Goal: Task Accomplishment & Management: Complete application form

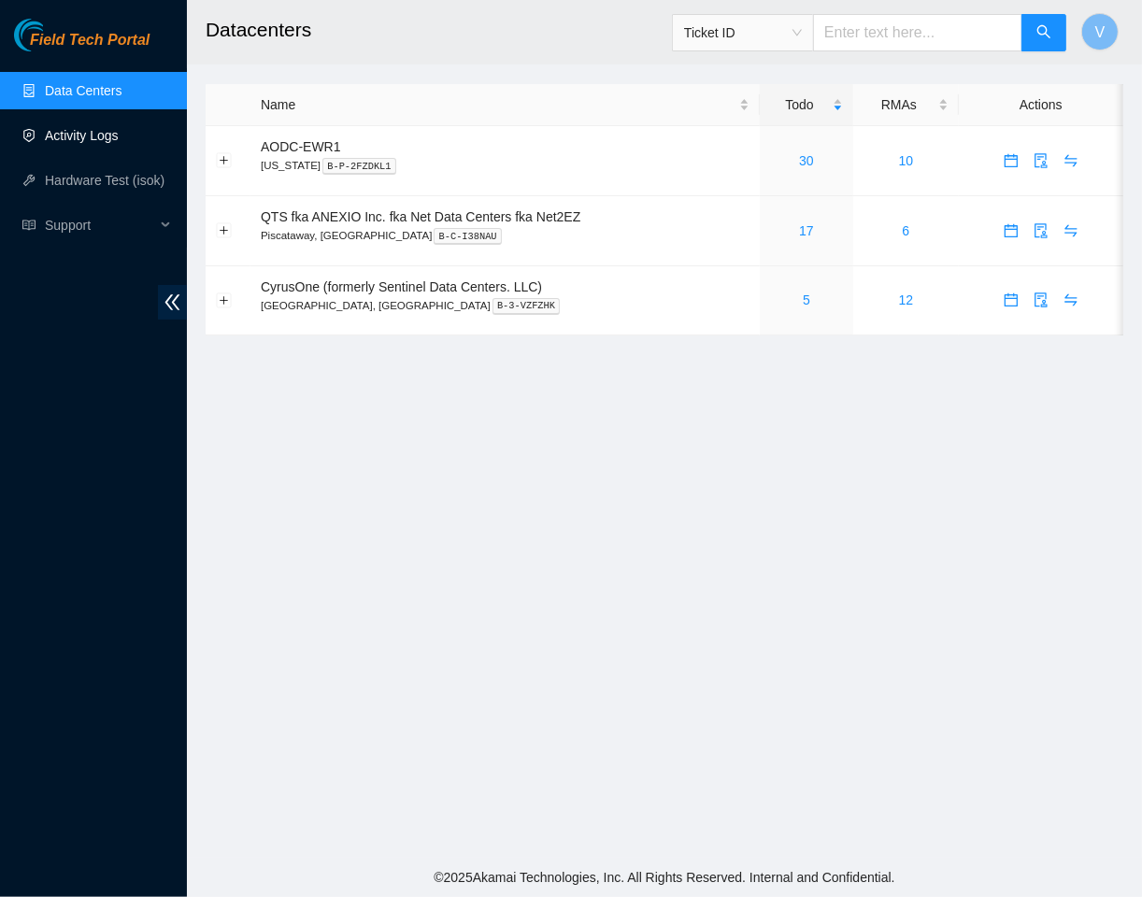
click at [81, 137] on link "Activity Logs" at bounding box center [82, 135] width 74 height 15
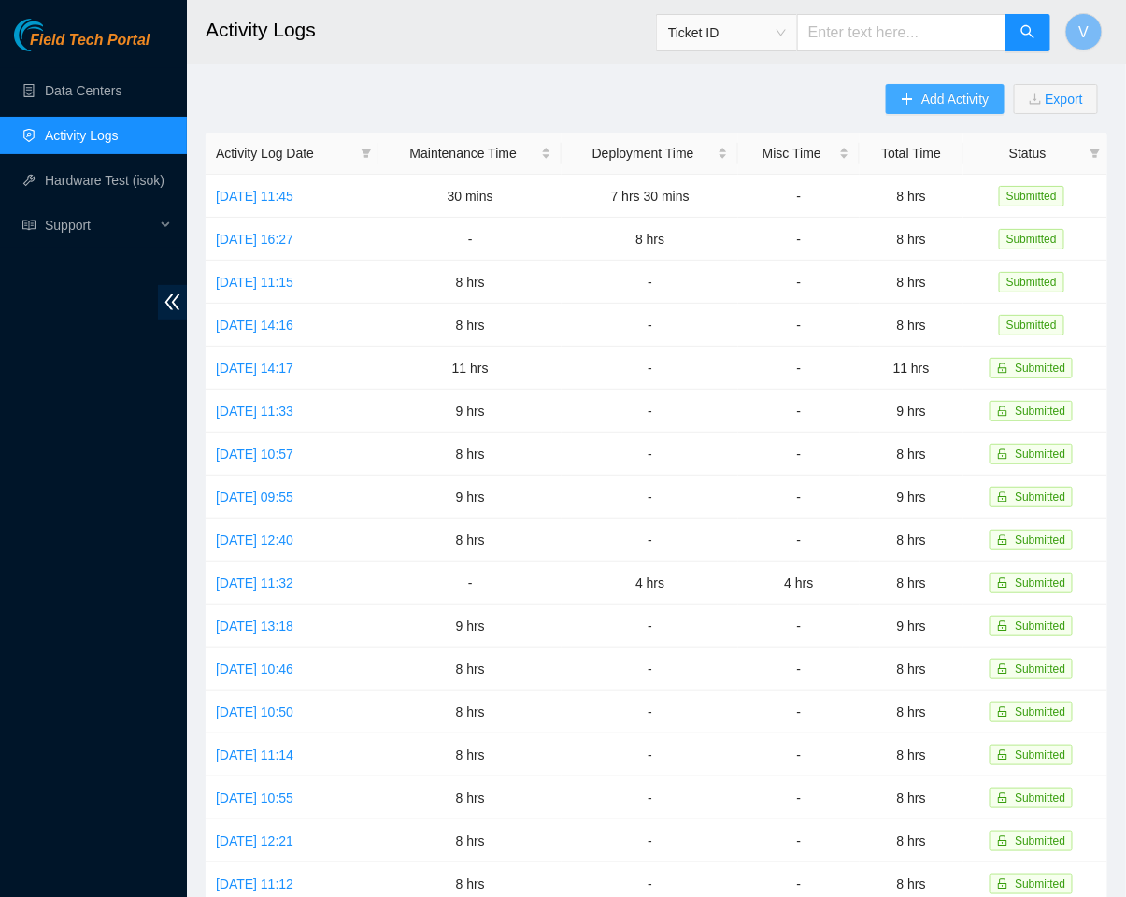
click at [910, 103] on icon "plus" at bounding box center [907, 99] width 13 height 13
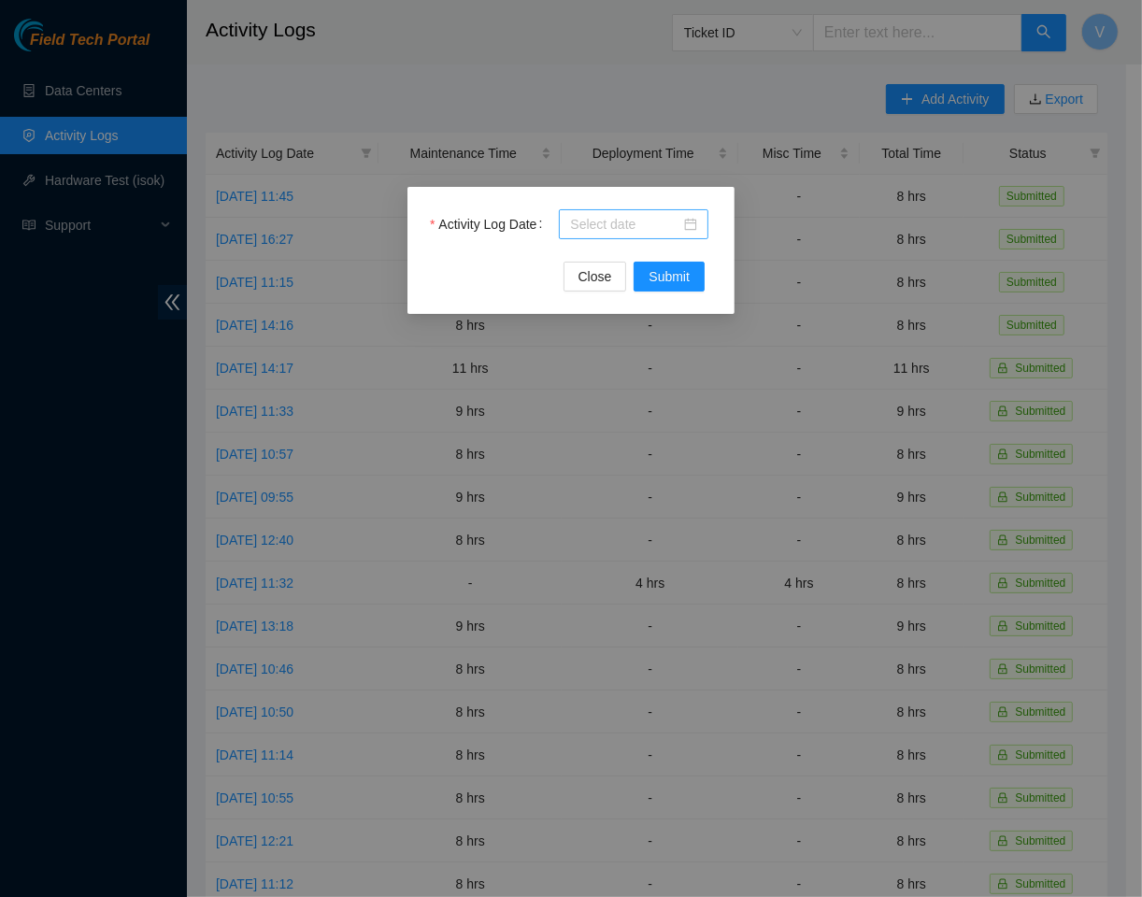
click at [692, 234] on div at bounding box center [633, 224] width 127 height 21
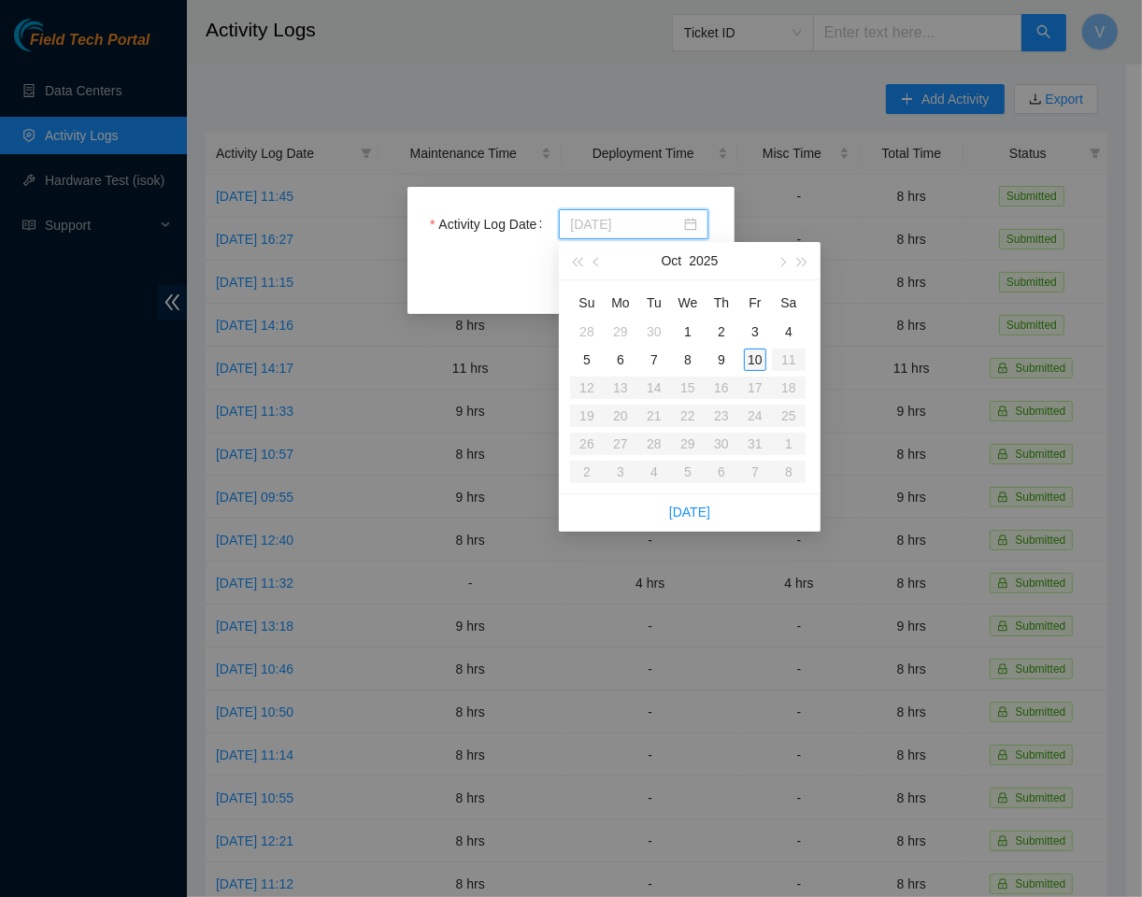
type input "[DATE]"
click at [759, 359] on div "10" at bounding box center [755, 360] width 22 height 22
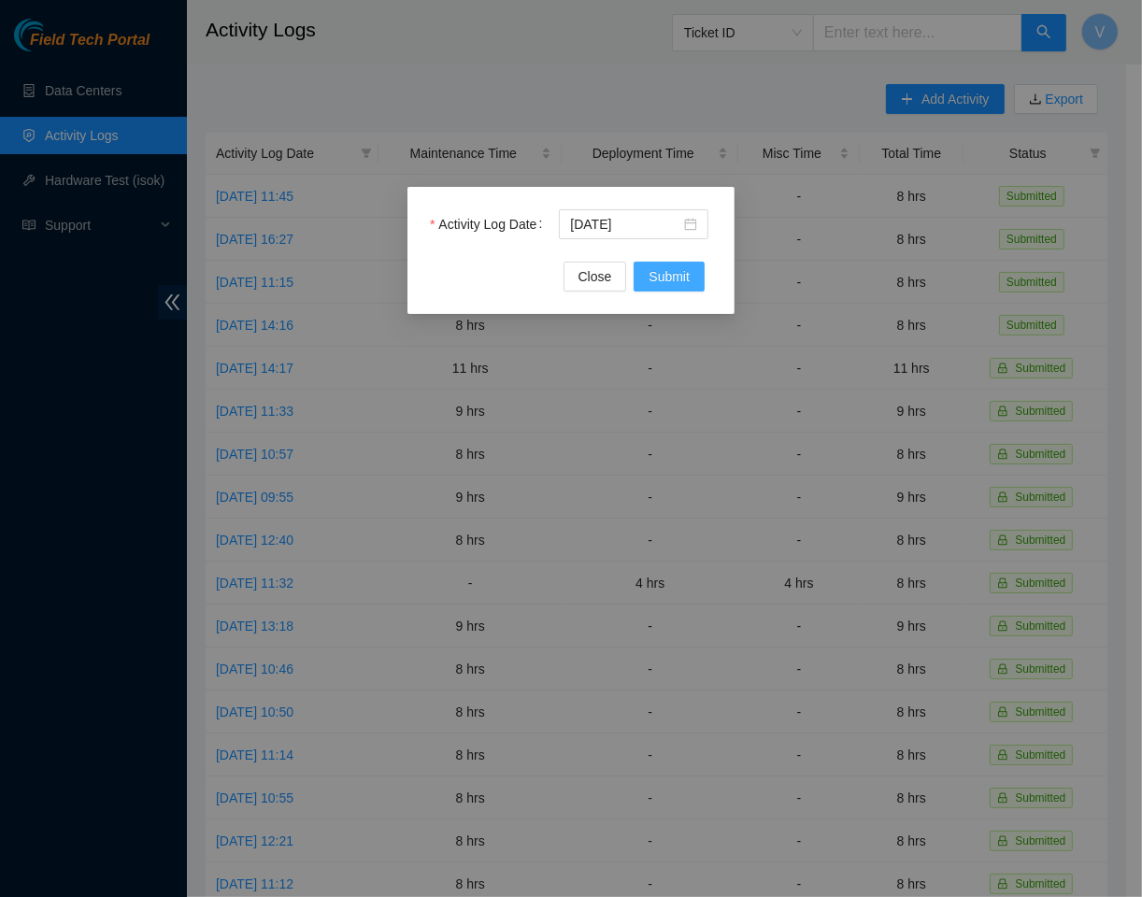
click at [680, 266] on span "Submit" at bounding box center [669, 276] width 41 height 21
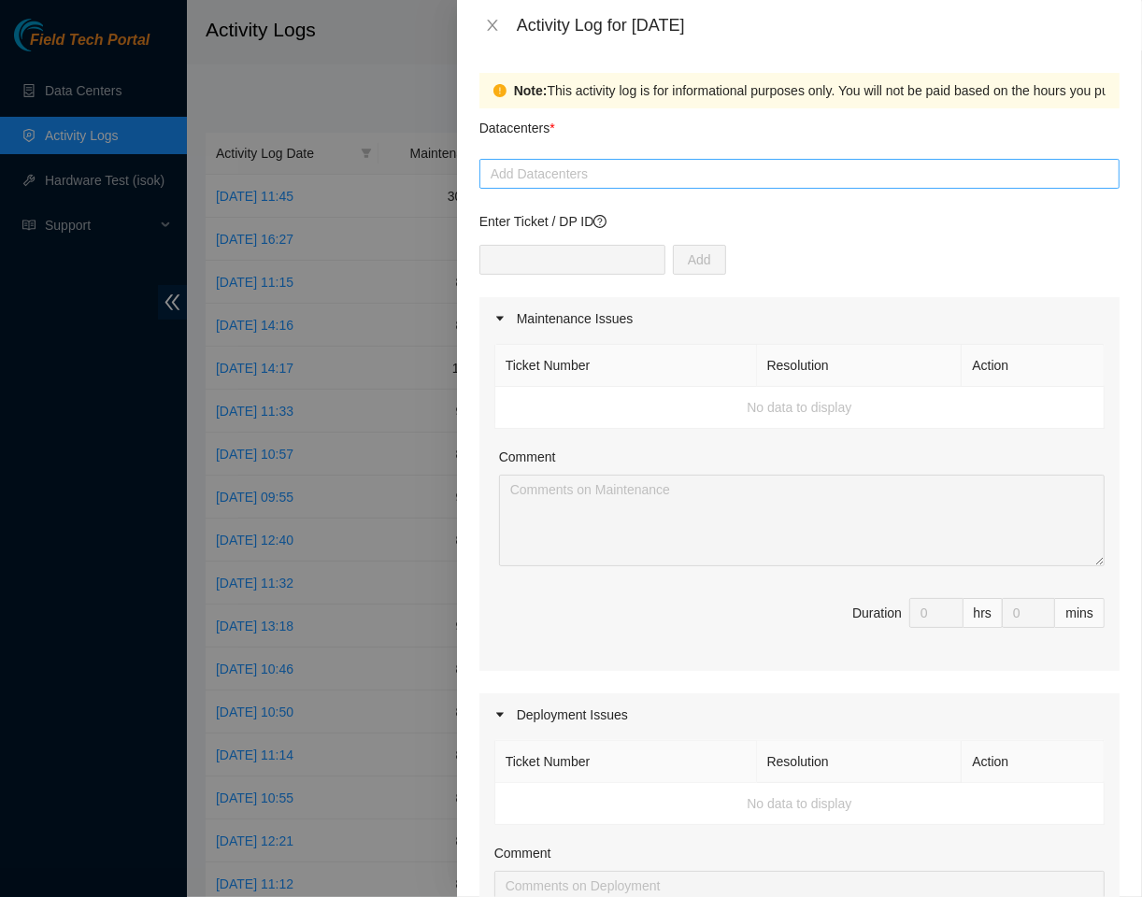
click at [591, 172] on div at bounding box center [799, 174] width 631 height 22
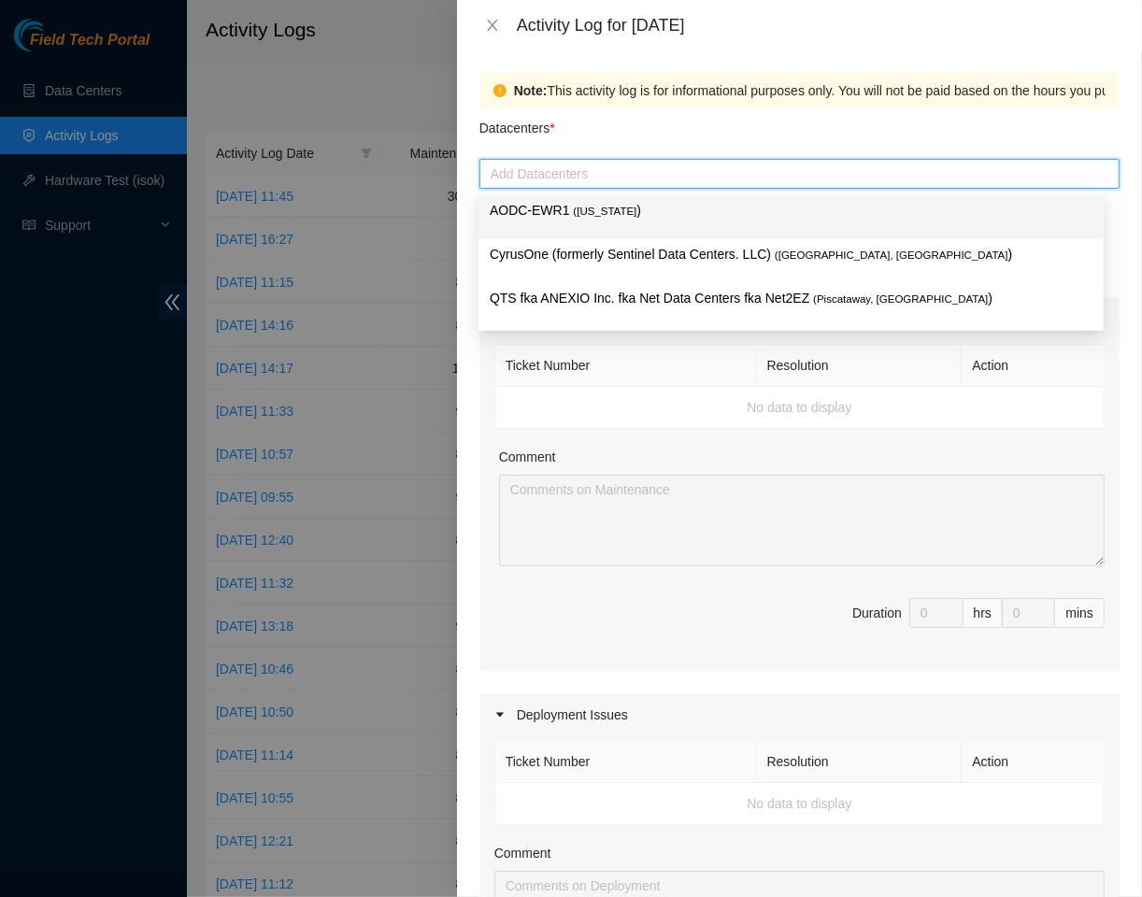
click at [584, 215] on span "( [US_STATE]" at bounding box center [605, 211] width 64 height 11
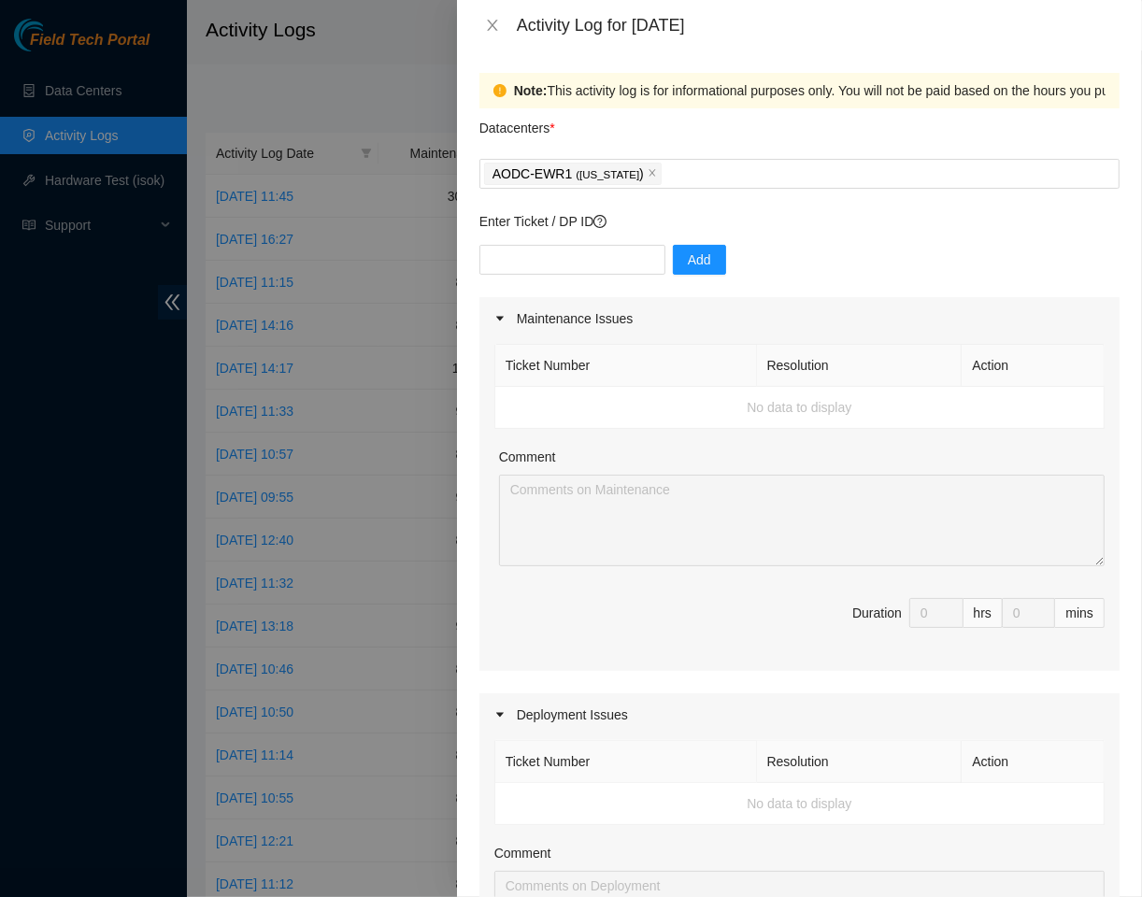
click at [822, 100] on div "Note: This activity log is for informational purposes only. You will not be pai…" at bounding box center [1095, 90] width 1162 height 21
click at [590, 248] on input "text" at bounding box center [572, 260] width 186 height 30
type input "d"
paste input "DP83052"
type input "DP83052"
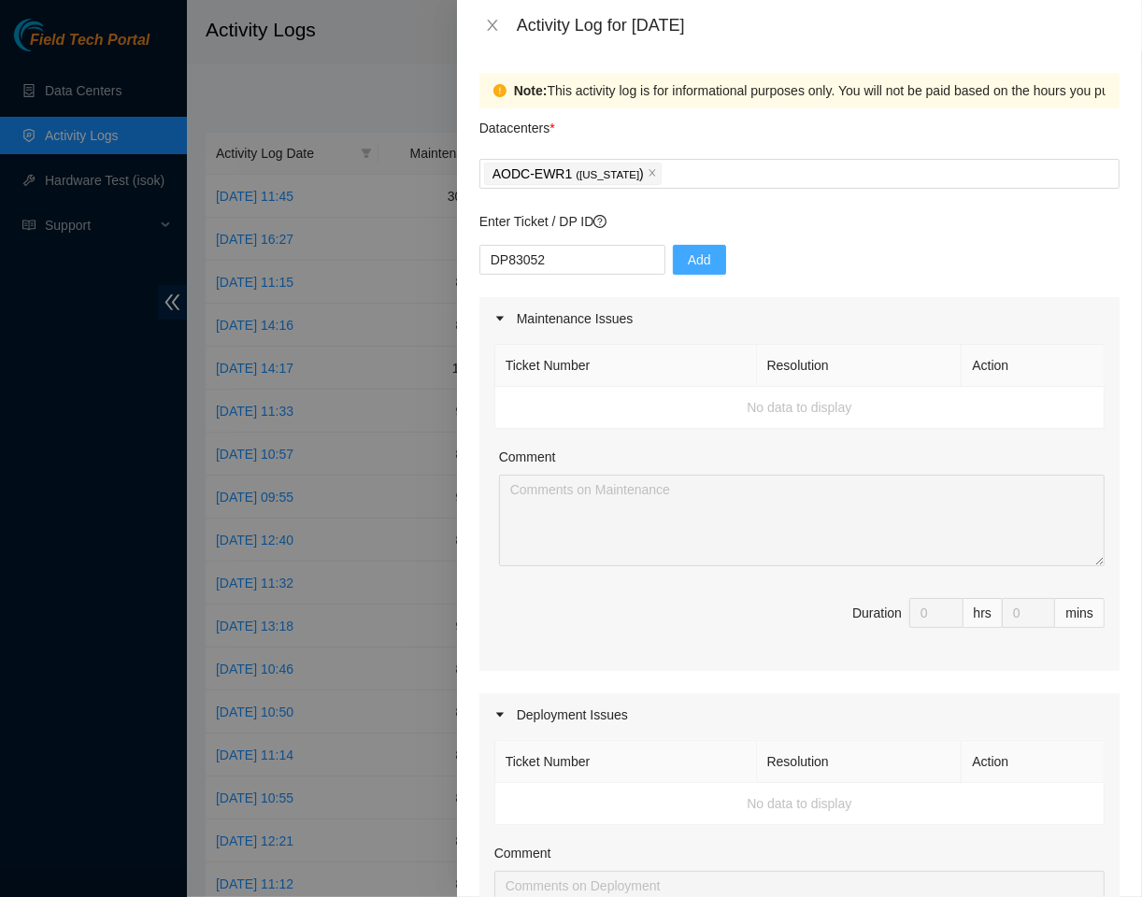
click at [693, 259] on span "Add" at bounding box center [699, 260] width 23 height 21
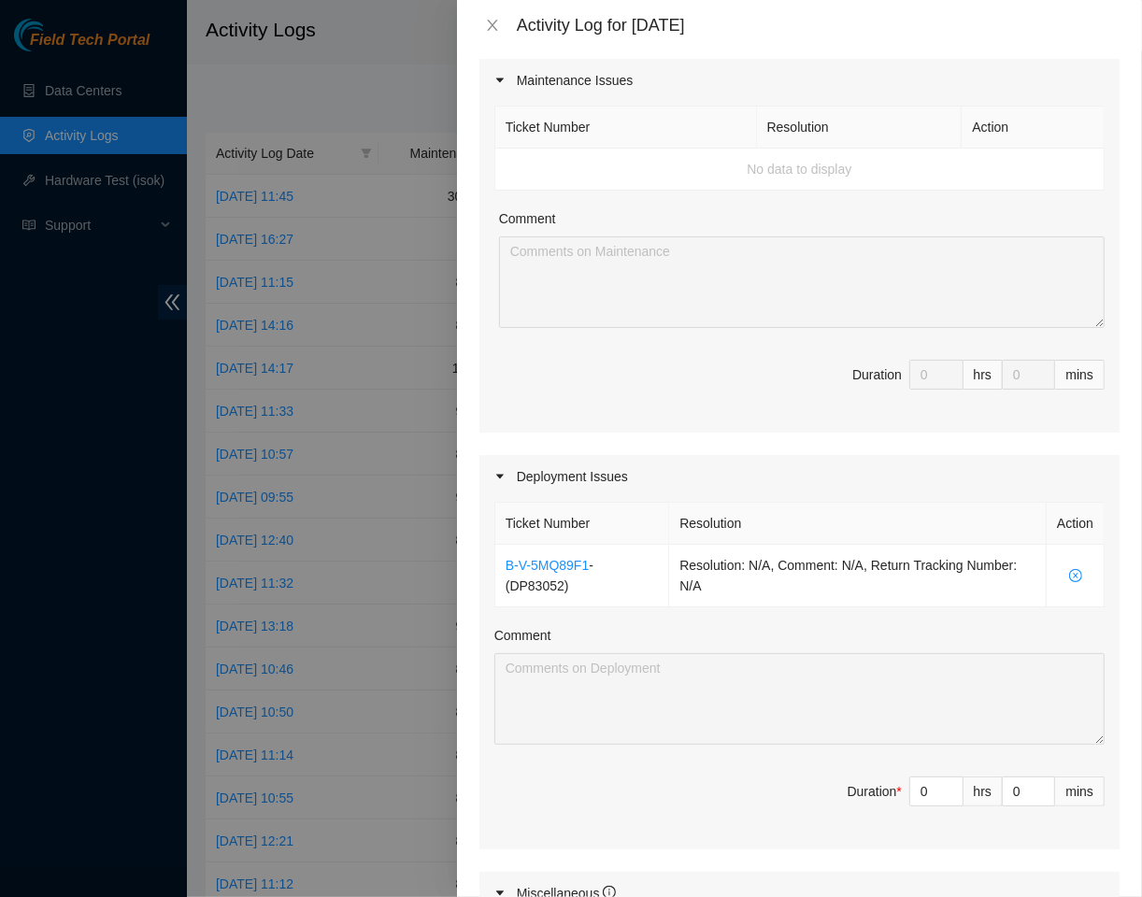
scroll to position [240, 0]
drag, startPoint x: 917, startPoint y: 788, endPoint x: 792, endPoint y: 807, distance: 126.6
click at [792, 807] on span "Duration * 0 hrs 0 mins" at bounding box center [799, 801] width 610 height 52
type input "8"
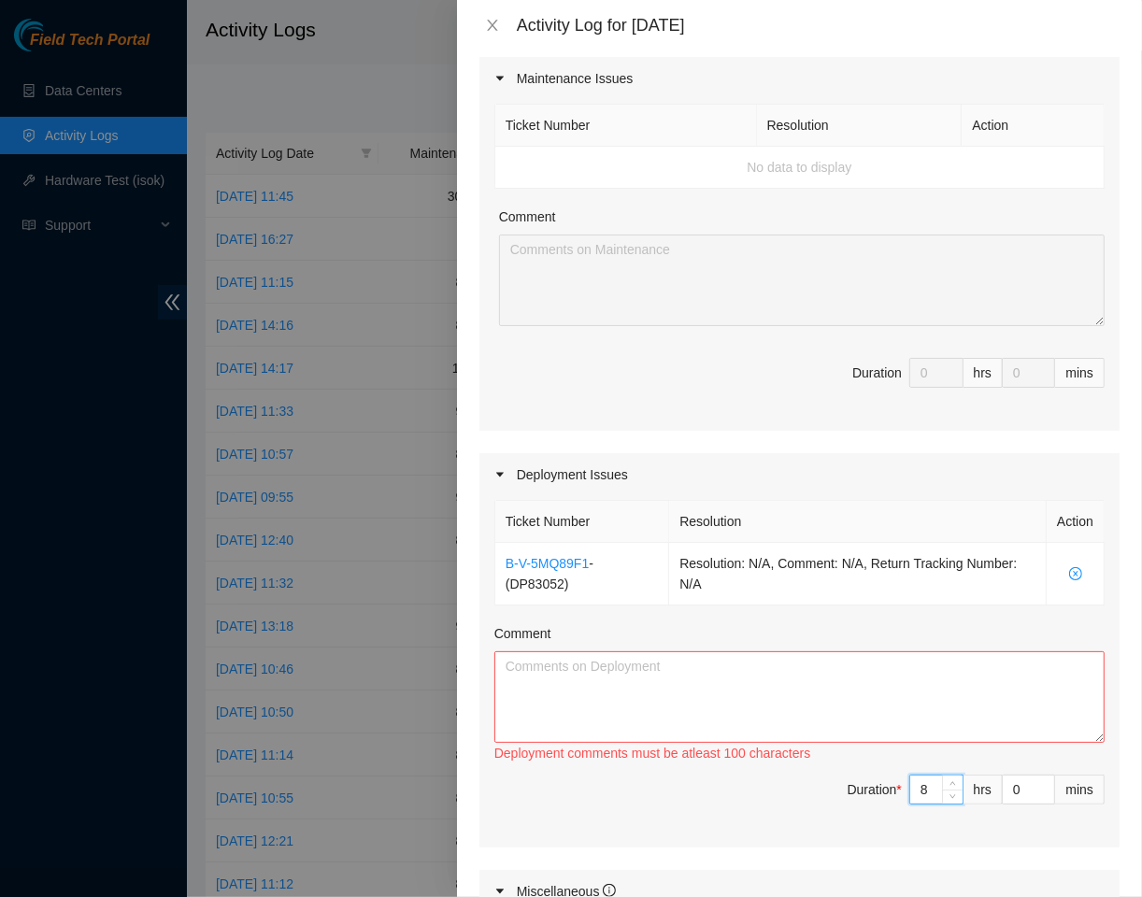
type input "8"
click at [746, 667] on textarea "Comment" at bounding box center [799, 697] width 610 height 92
paste textarea "Made and printed and labels for the fiber runs. Prepped, scoped and cleaned all…"
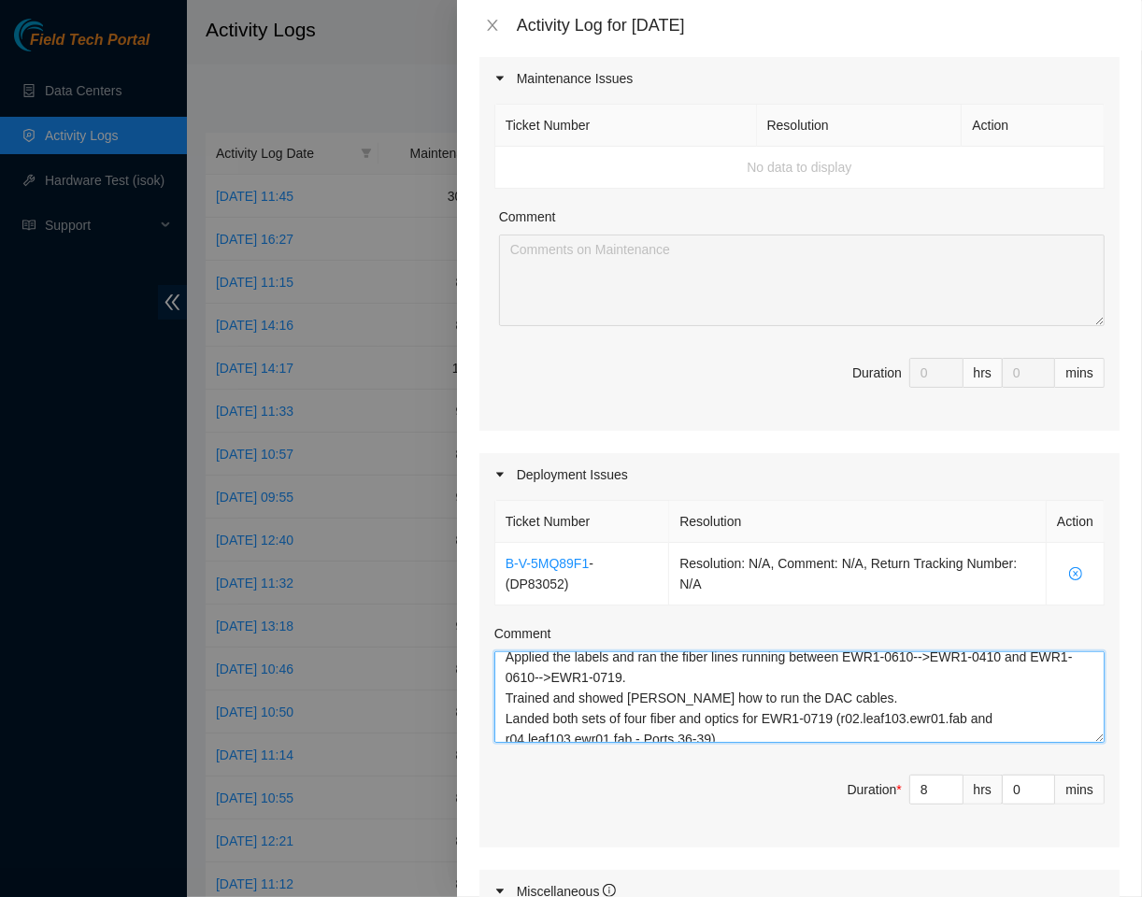
scroll to position [81, 0]
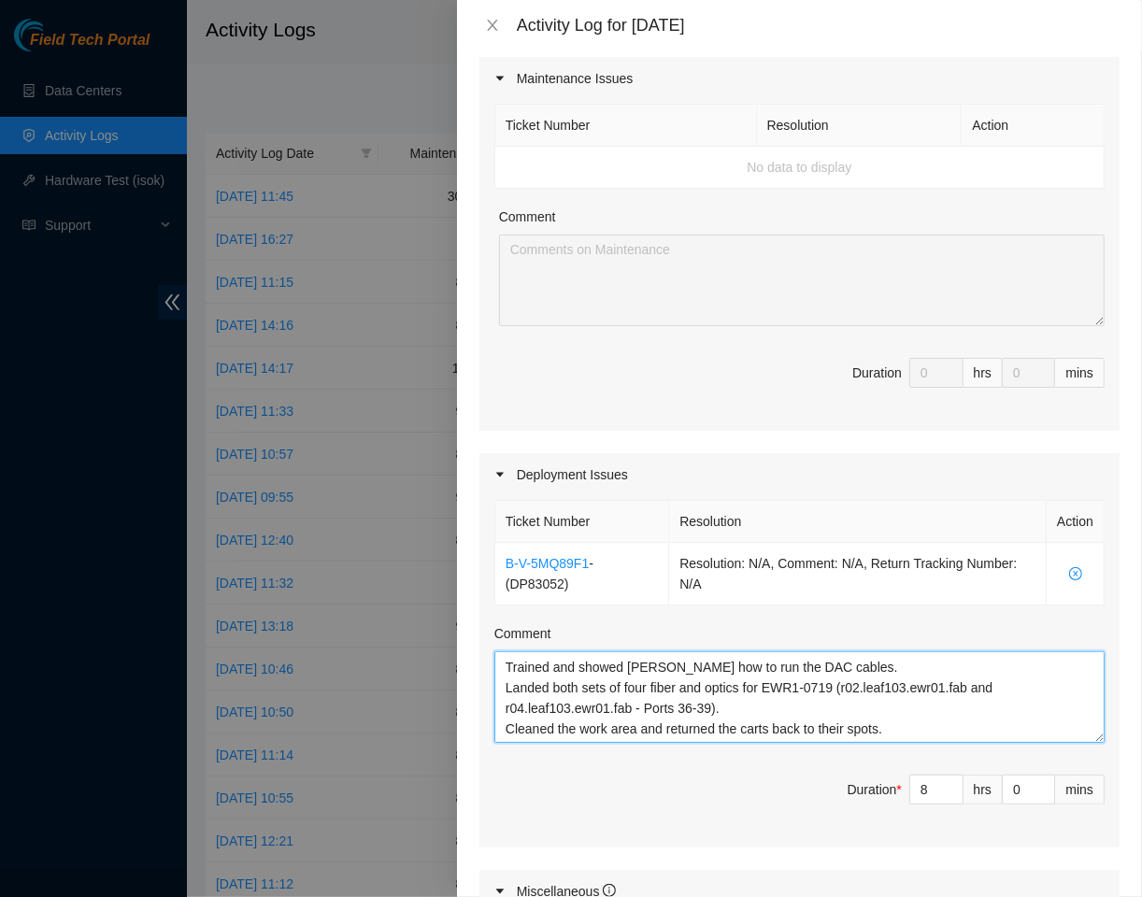
drag, startPoint x: 826, startPoint y: 677, endPoint x: 505, endPoint y: 674, distance: 321.5
click at [505, 674] on textarea "Made and printed and labels for the fiber runs. Prepped, scoped and cleaned all…" at bounding box center [799, 697] width 610 height 92
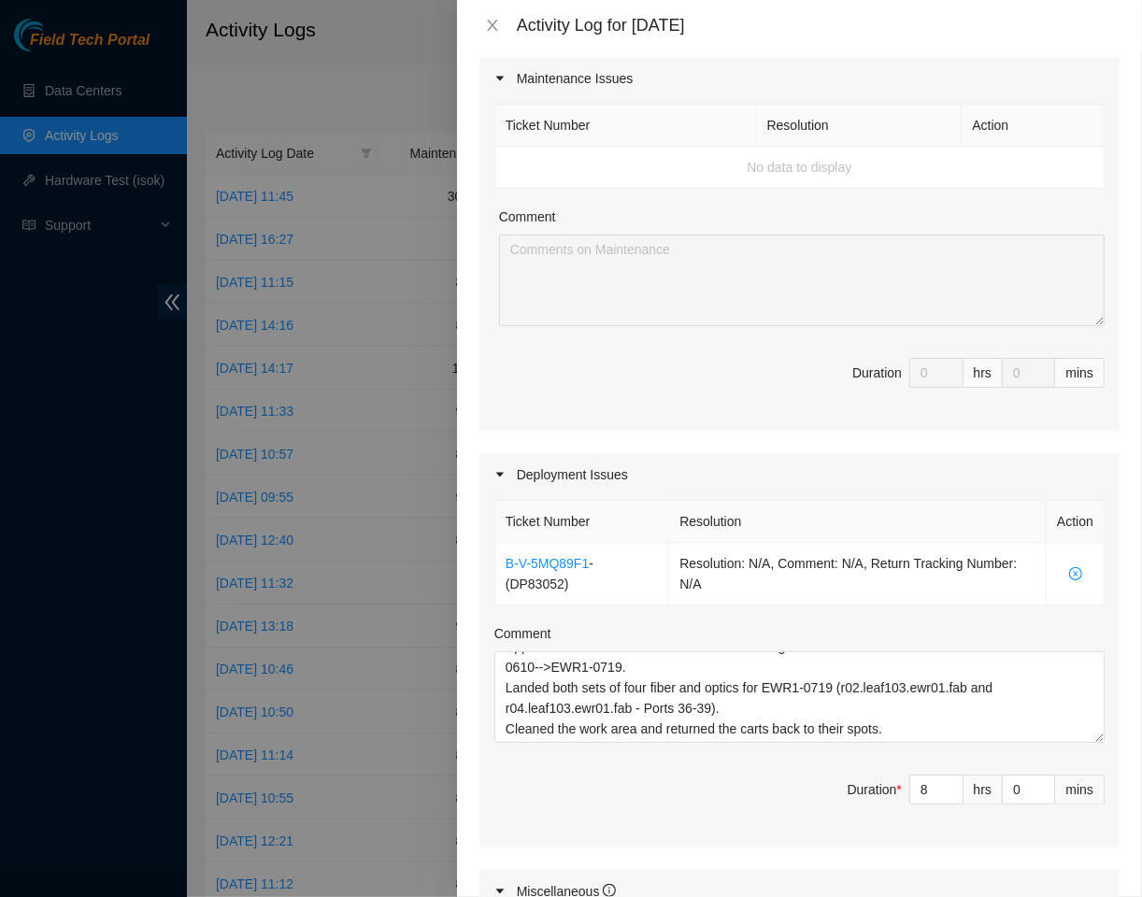
click at [909, 348] on div "Ticket Number Resolution Action No data to display Comment Duration 0 hrs 0 mins" at bounding box center [799, 265] width 640 height 331
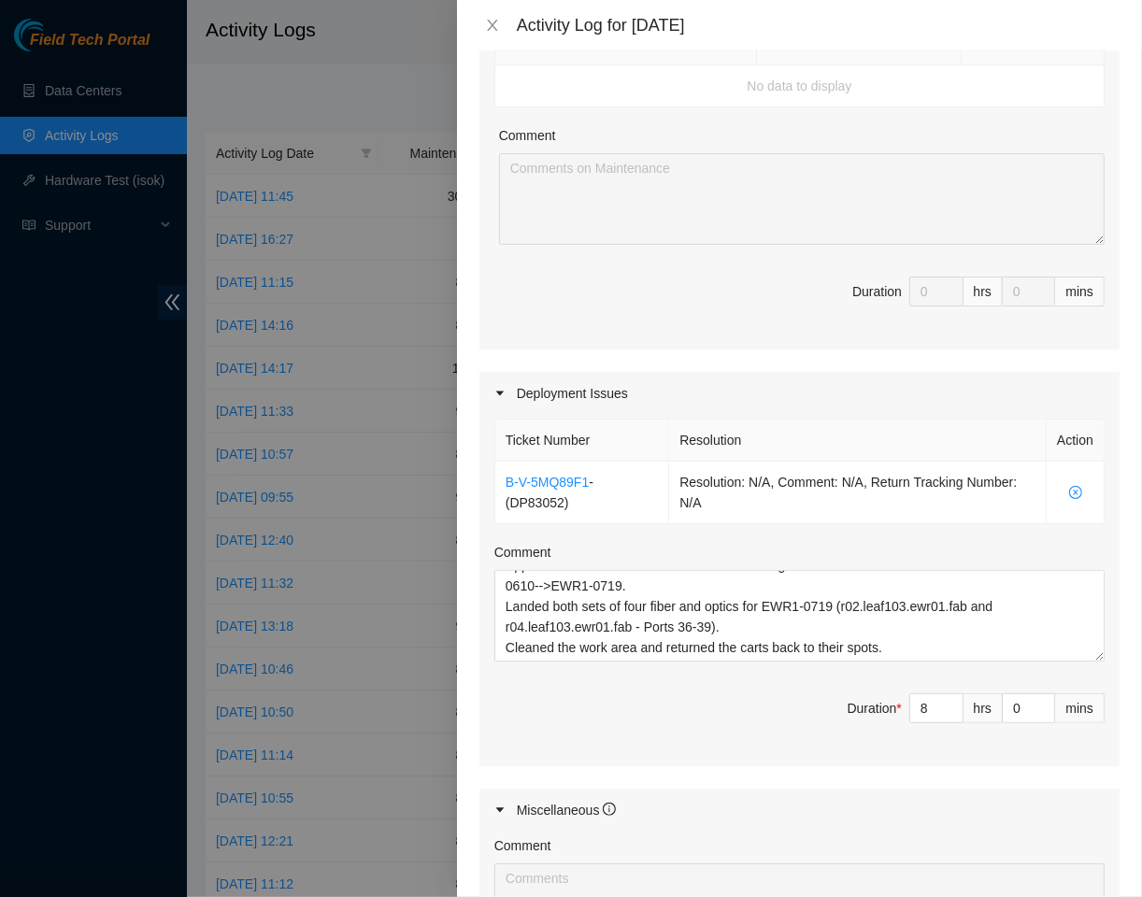
scroll to position [322, 0]
click at [967, 294] on div "hrs" at bounding box center [983, 291] width 39 height 30
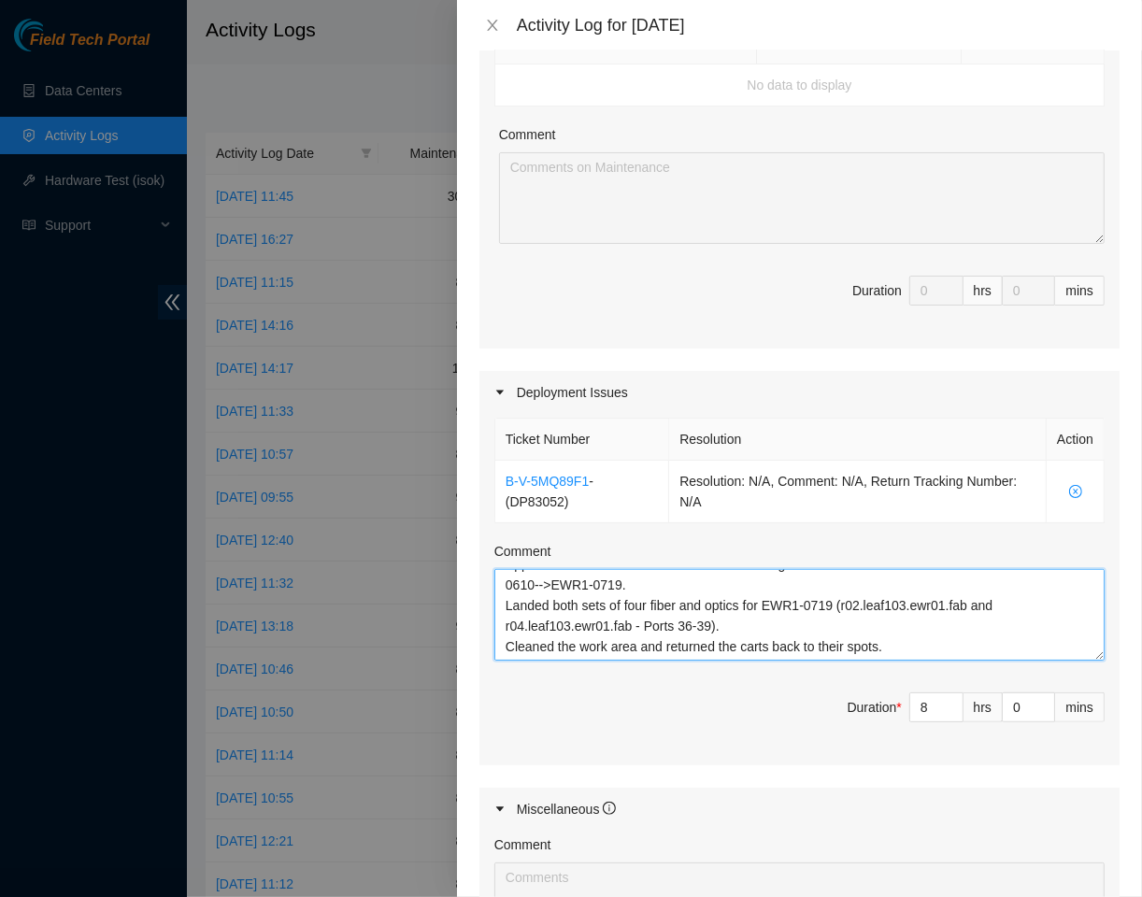
click at [829, 609] on textarea "Made and printed and labels for the fiber runs. Prepped, scoped and cleaned all…" at bounding box center [799, 615] width 610 height 92
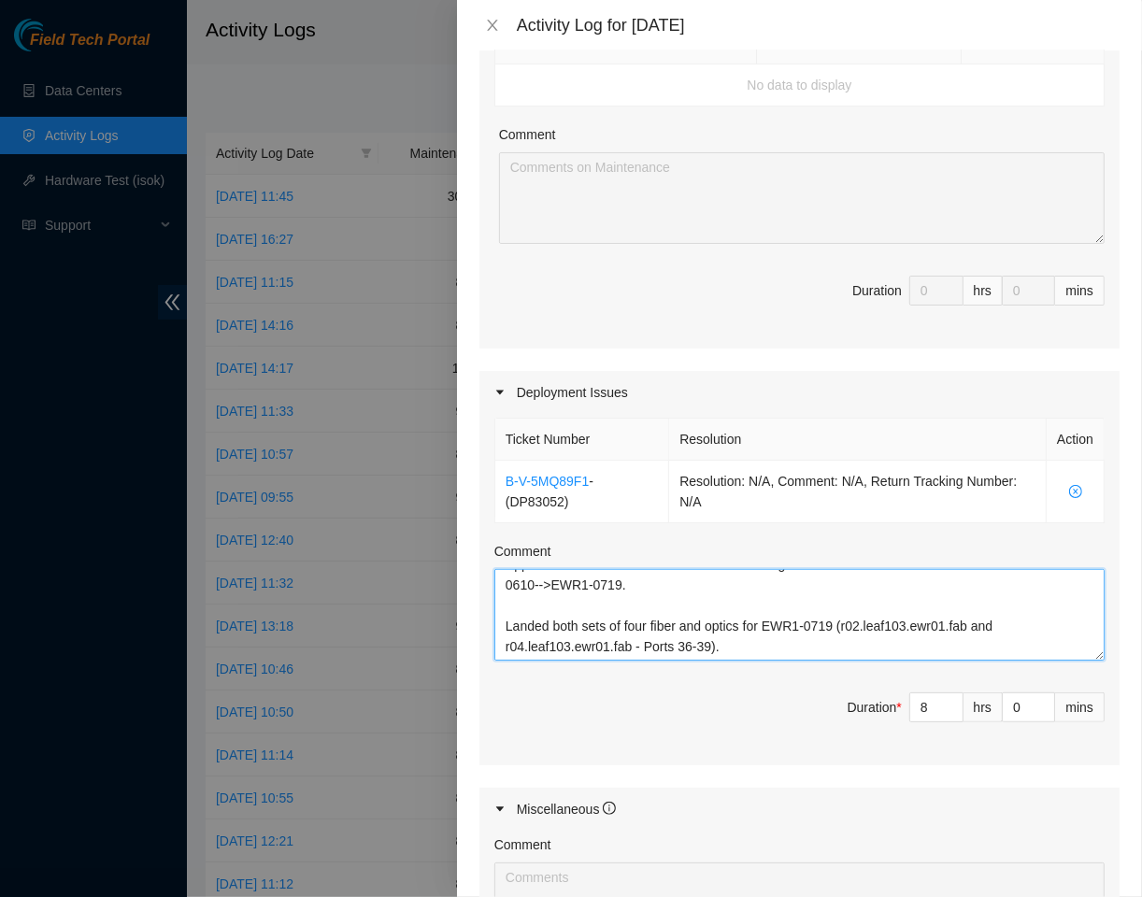
scroll to position [81, 0]
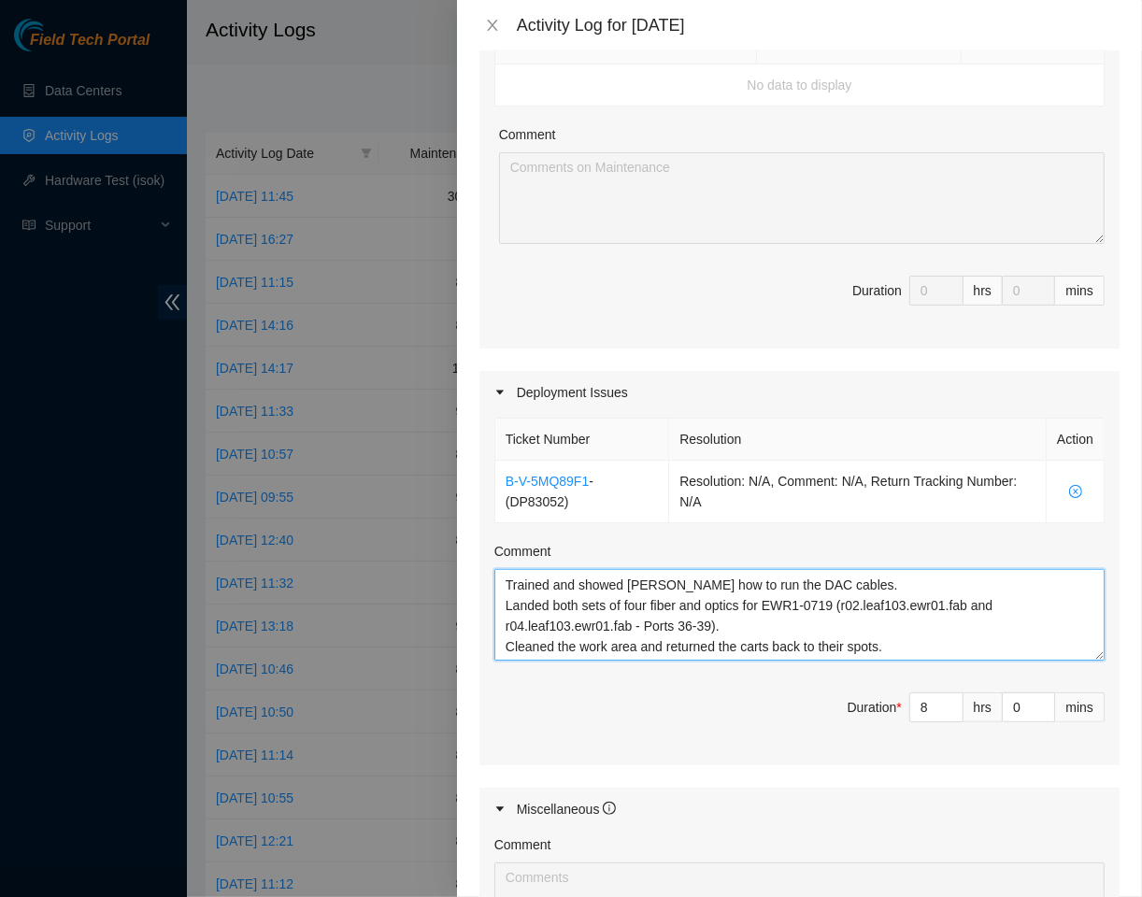
click at [882, 626] on textarea "Made and printed and labels for the fiber runs. Prepped, scoped and cleaned all…" at bounding box center [799, 615] width 610 height 92
type textarea "Made and printed and labels for the fiber runs. Prepped, scoped and cleaned all…"
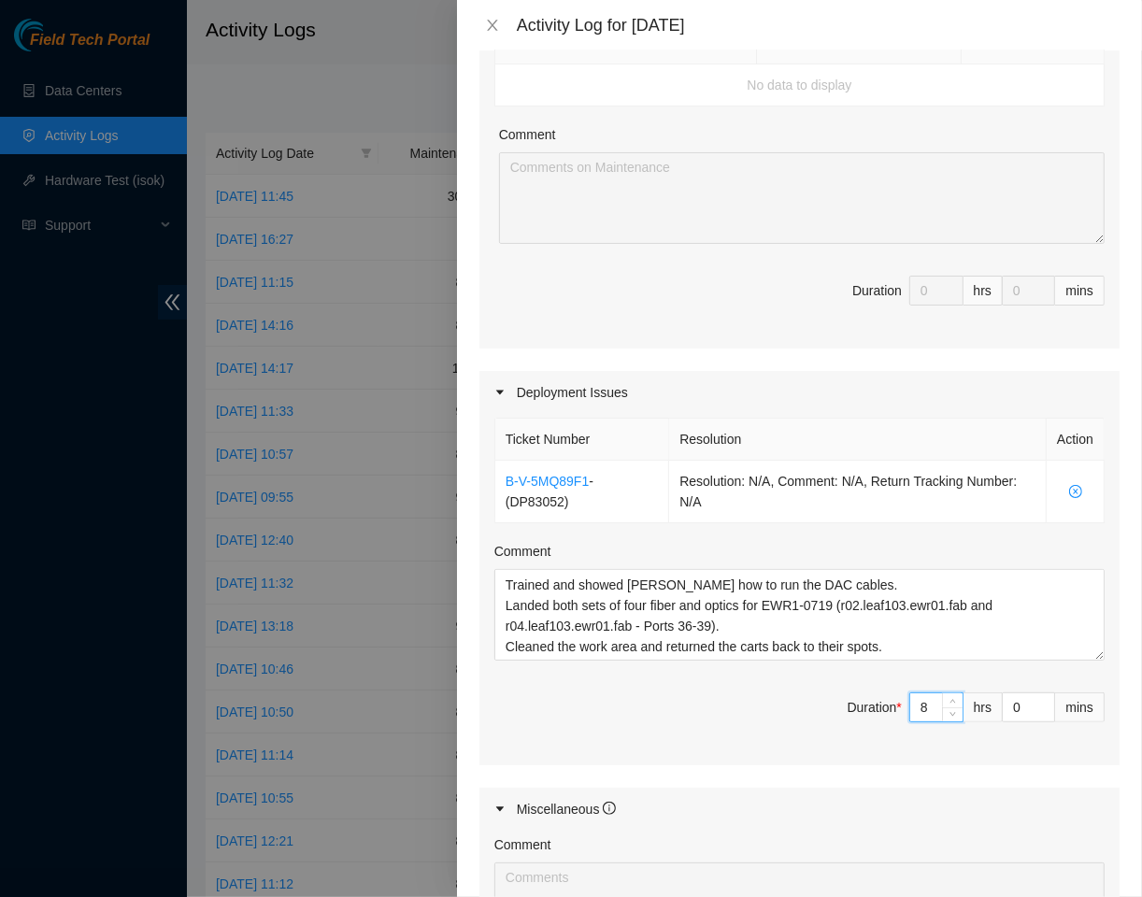
drag, startPoint x: 916, startPoint y: 712, endPoint x: 862, endPoint y: 701, distance: 55.4
click at [862, 701] on span "Duration * 8 hrs 0 mins" at bounding box center [799, 719] width 610 height 52
type input "0"
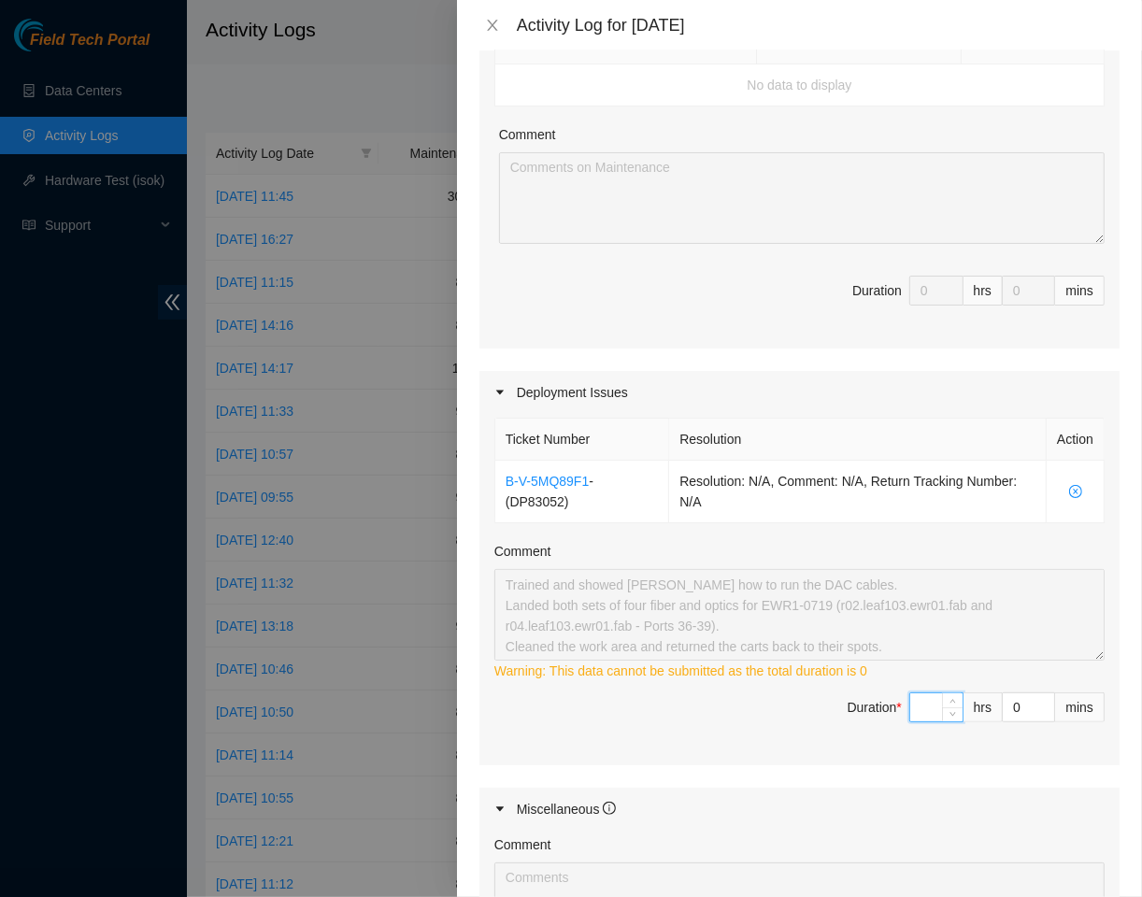
type input "9"
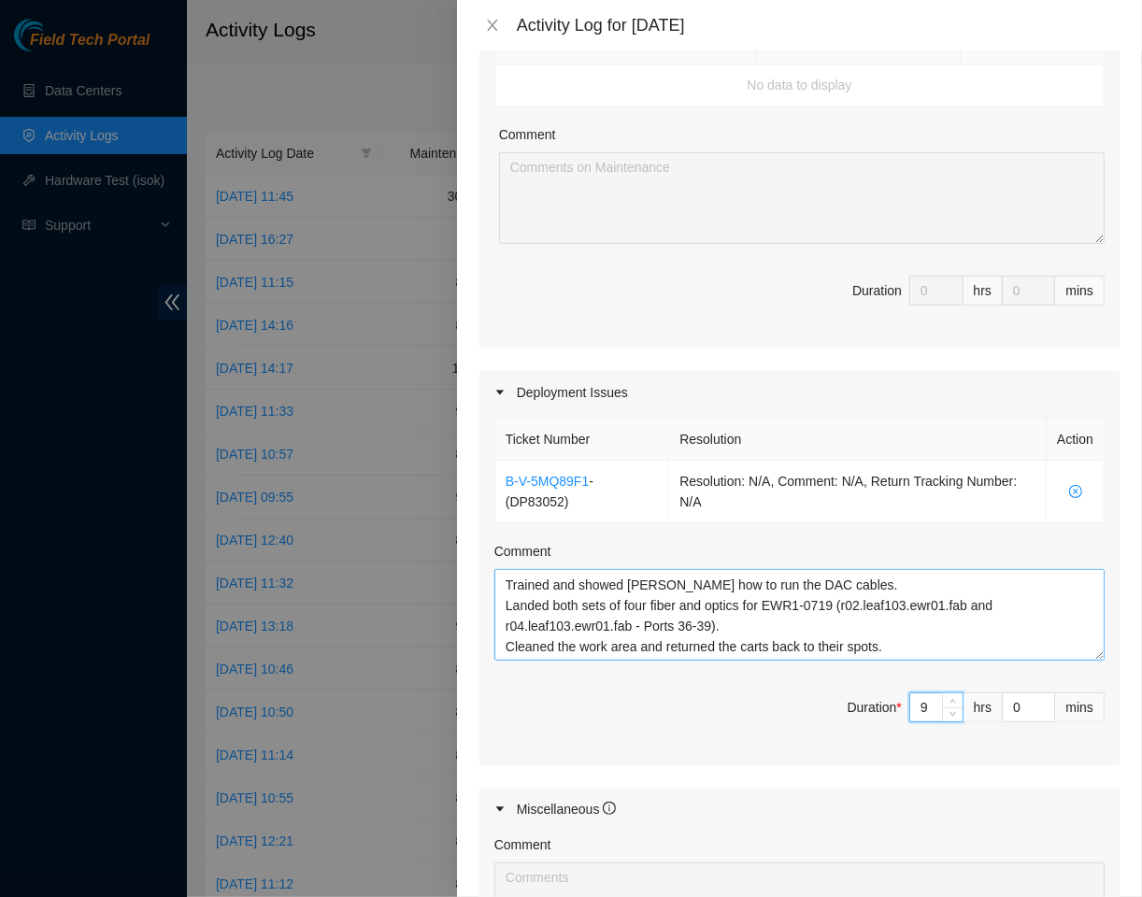
type input "9"
click at [687, 586] on textarea "Made and printed and labels for the fiber runs. Prepped, scoped and cleaned all…" at bounding box center [799, 615] width 610 height 92
click at [707, 580] on textarea "Made and printed and labels for the fiber runs. Prepped, scoped and cleaned all…" at bounding box center [799, 615] width 610 height 92
click at [894, 570] on textarea "Made and printed and labels for the fiber runs. Prepped, scoped and cleaned all…" at bounding box center [799, 615] width 610 height 92
click at [888, 587] on textarea "Made and printed and labels for the fiber runs. Prepped, scoped and cleaned all…" at bounding box center [799, 615] width 610 height 92
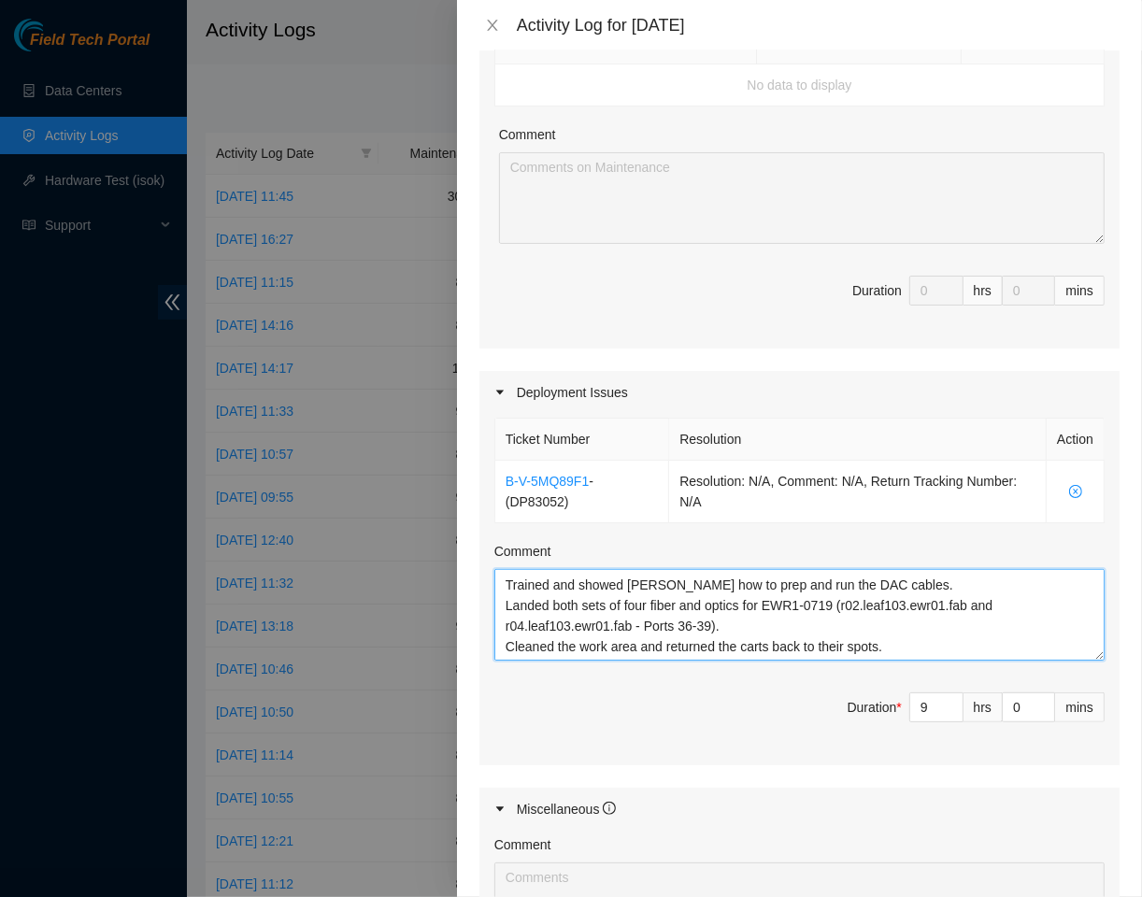
type textarea "Made and printed and labels for the fiber runs. Prepped, scoped and cleaned all…"
click at [594, 609] on textarea "Made and printed and labels for the fiber runs. Prepped, scoped and cleaned all…" at bounding box center [799, 615] width 610 height 92
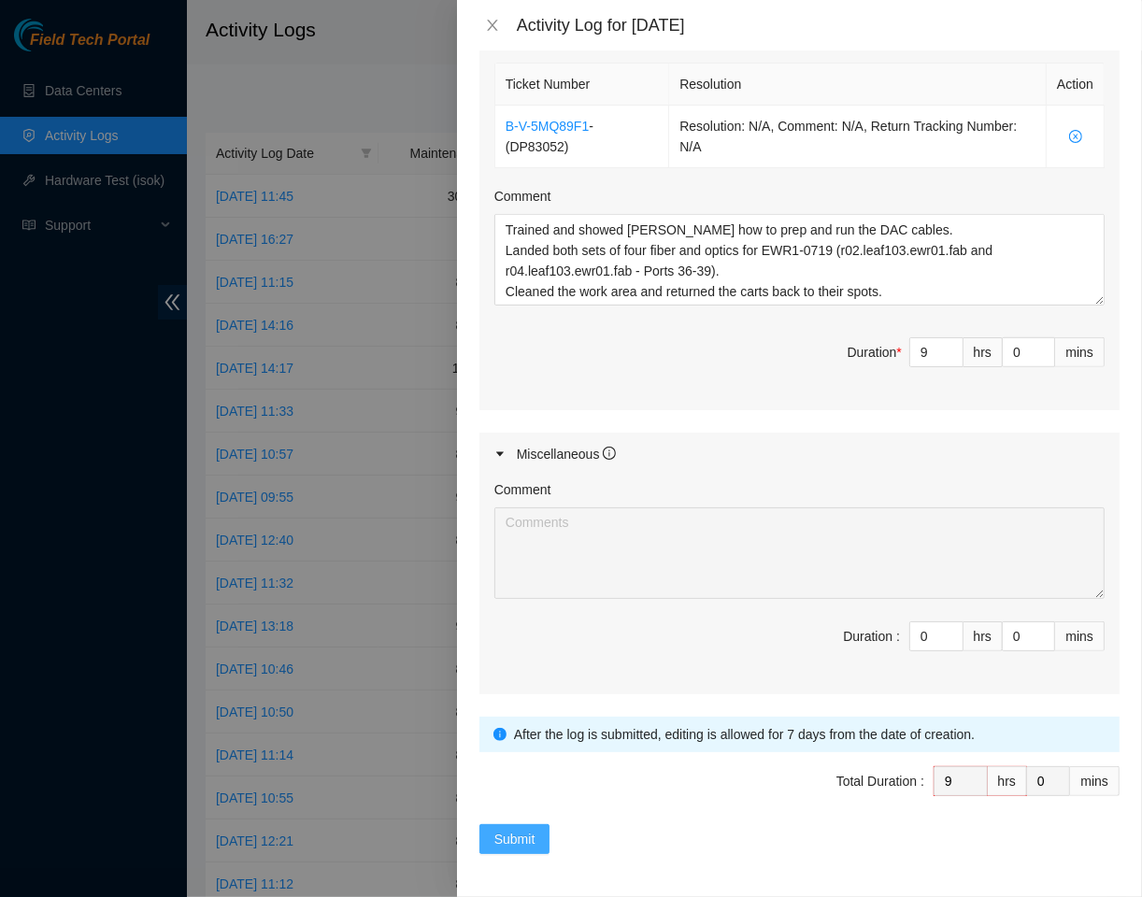
click at [506, 829] on span "Submit" at bounding box center [514, 839] width 41 height 21
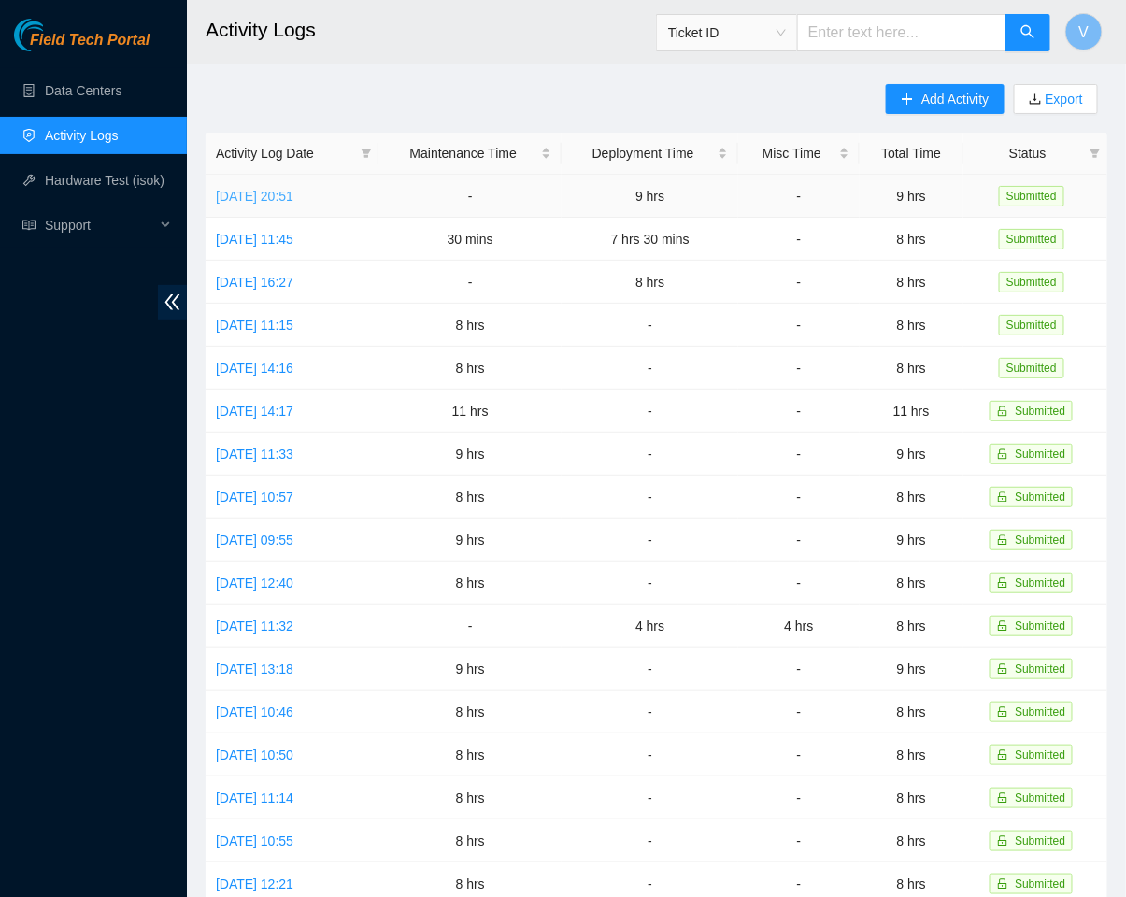
click at [293, 200] on link "[DATE] 20:51" at bounding box center [255, 196] width 78 height 15
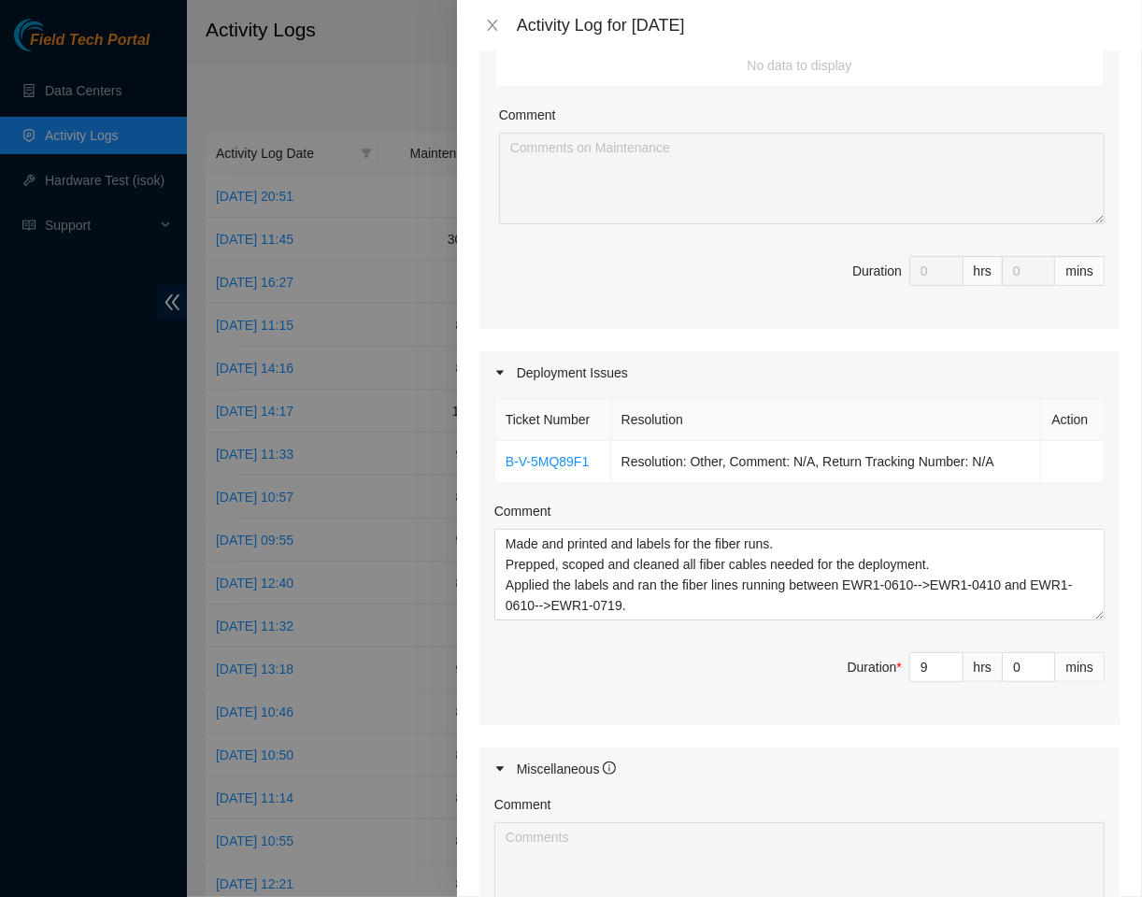
scroll to position [343, 0]
drag, startPoint x: 912, startPoint y: 664, endPoint x: 824, endPoint y: 692, distance: 92.2
click at [824, 692] on span "Duration * 9 hrs 0 mins" at bounding box center [799, 677] width 610 height 52
type input "8"
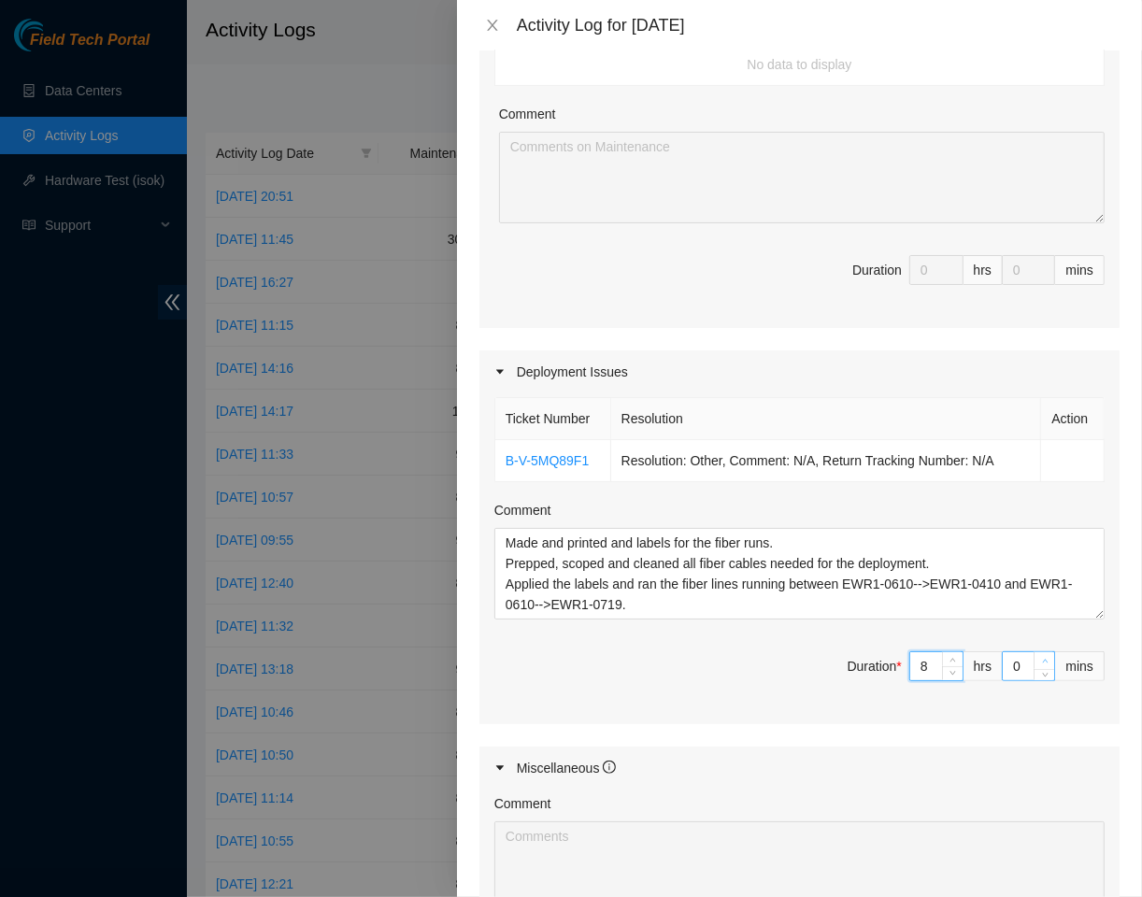
type input "8"
type input "1"
click at [1039, 656] on span "up" at bounding box center [1044, 661] width 11 height 11
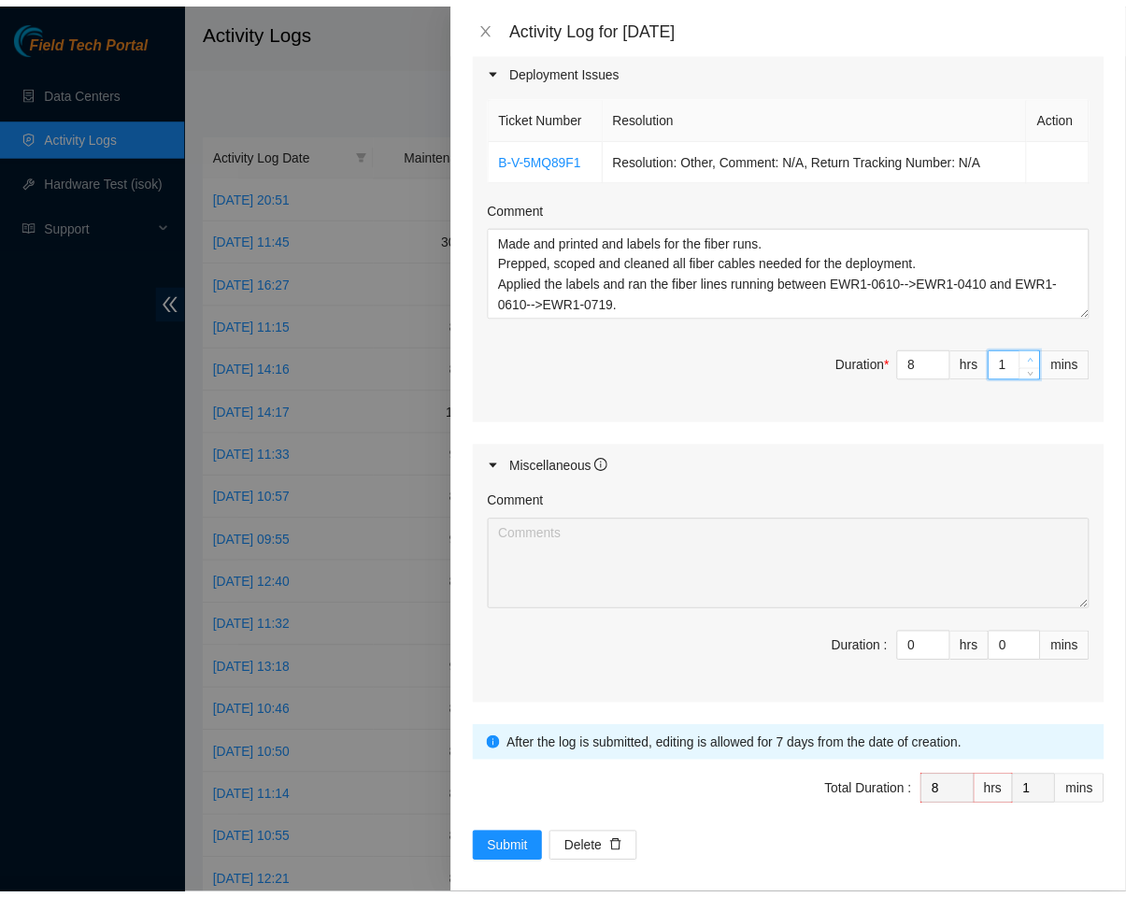
scroll to position [657, 0]
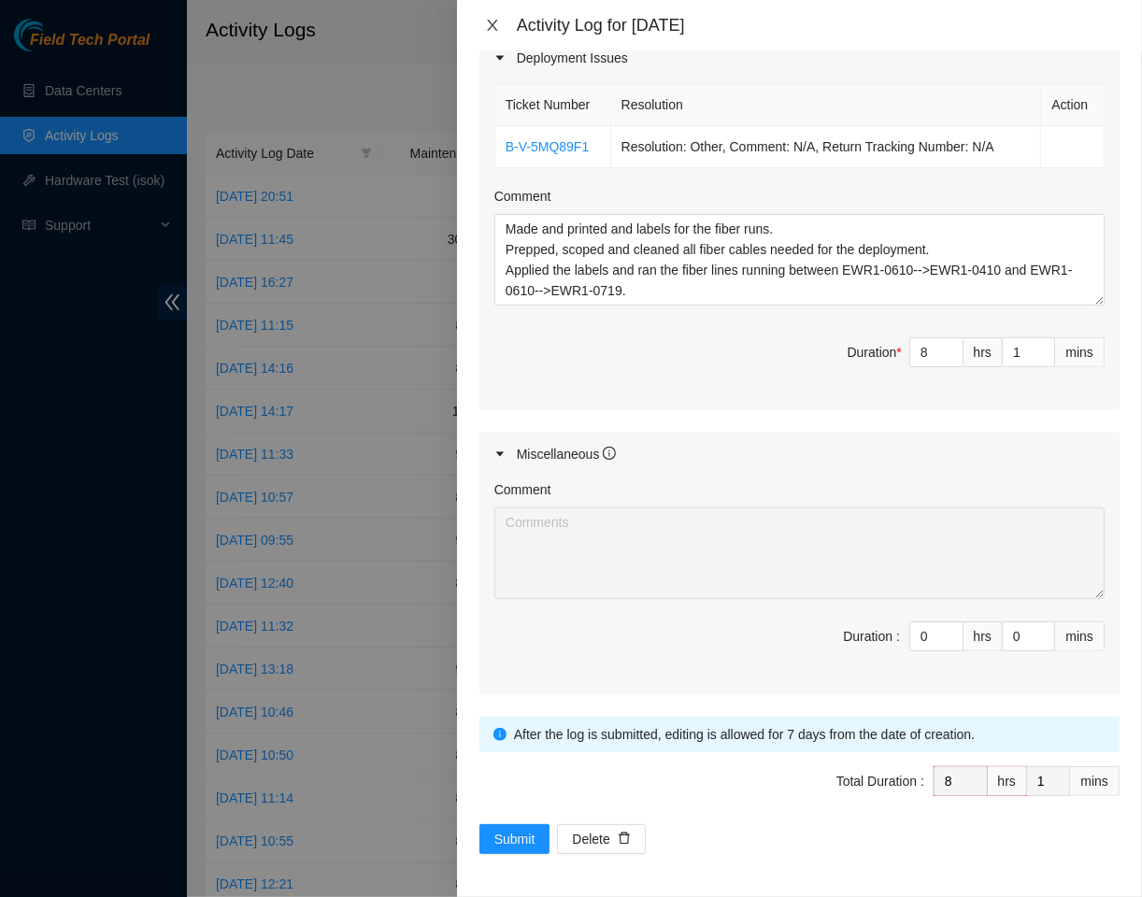
click at [491, 20] on icon "close" at bounding box center [492, 25] width 15 height 15
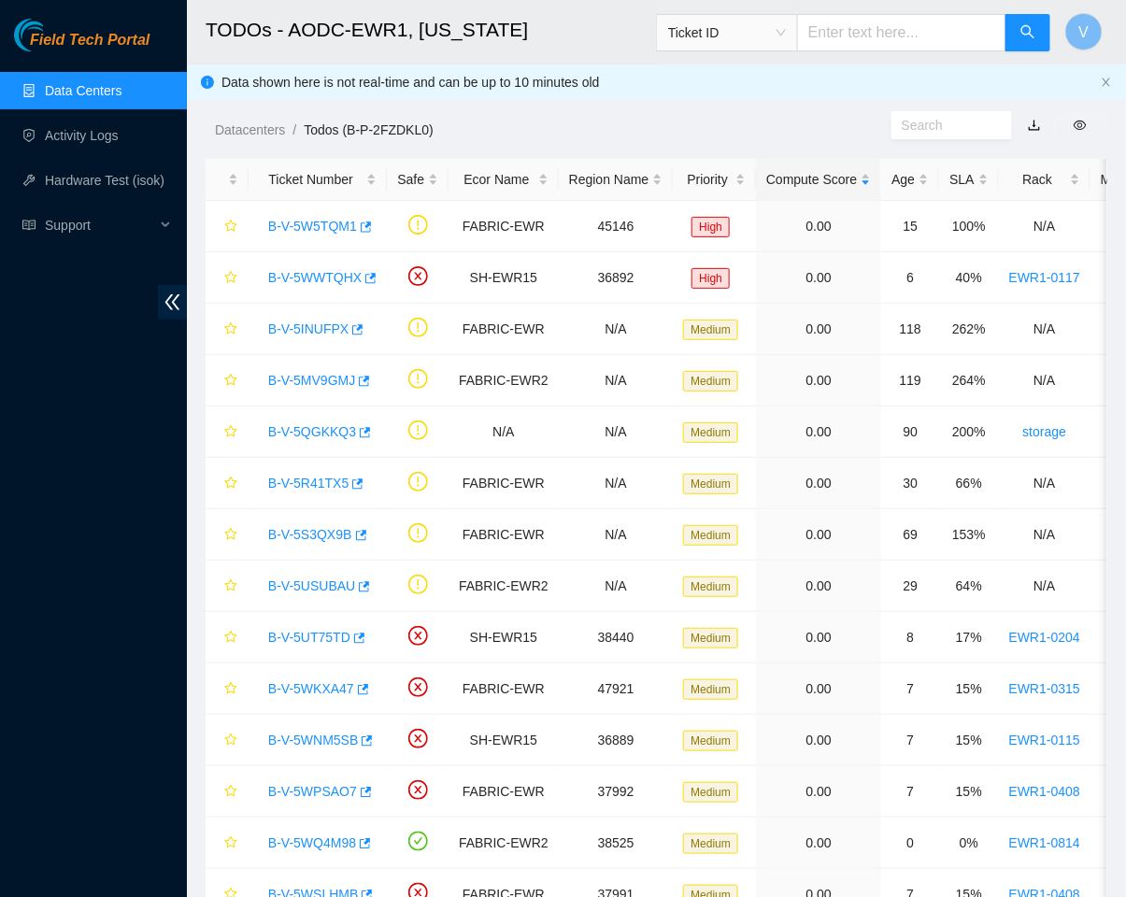
scroll to position [332, 0]
